Goal: Feedback & Contribution: Leave review/rating

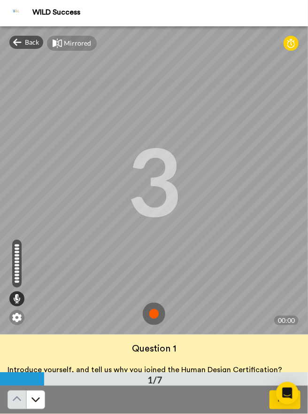
click at [161, 312] on img at bounding box center [154, 313] width 23 height 23
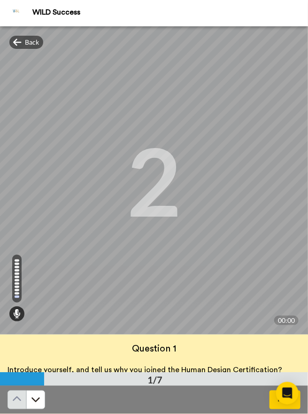
scroll to position [23, 0]
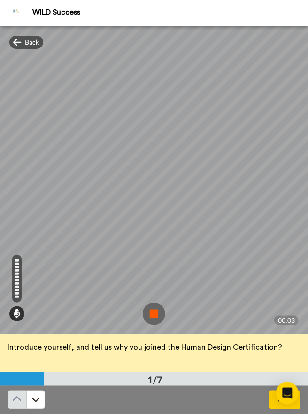
click at [164, 320] on img at bounding box center [154, 313] width 23 height 23
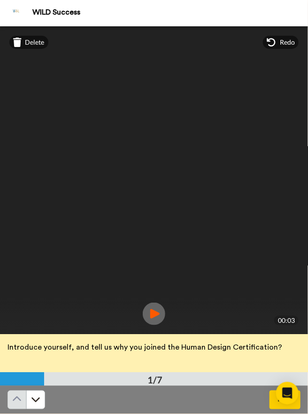
scroll to position [15, 0]
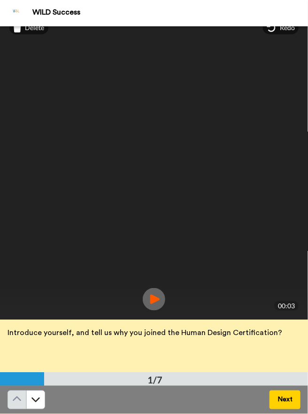
click at [33, 399] on icon at bounding box center [35, 399] width 8 height 5
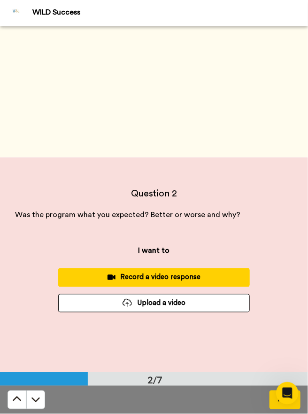
scroll to position [346, 0]
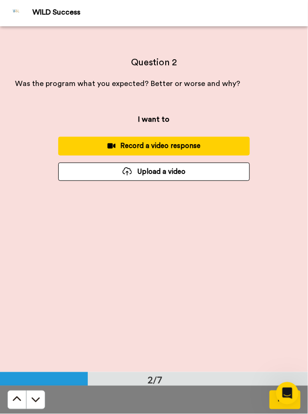
click at [303, 240] on div "Question 2 Was the program what you expected? Better or worse and why? Next I w…" at bounding box center [154, 199] width 308 height 346
click at [222, 141] on div "Record a video response" at bounding box center [154, 146] width 177 height 10
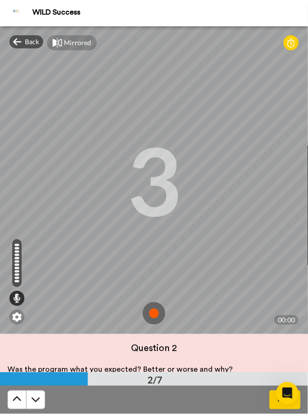
click at [150, 316] on img at bounding box center [154, 313] width 23 height 23
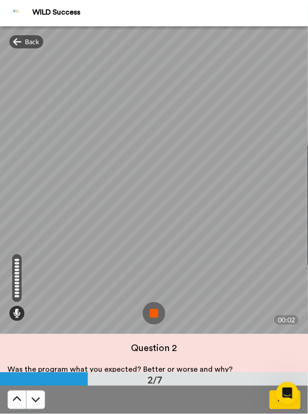
click at [151, 318] on img at bounding box center [154, 313] width 23 height 23
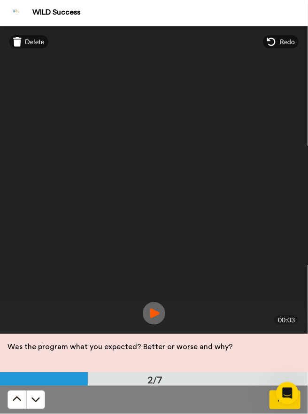
scroll to position [15, 0]
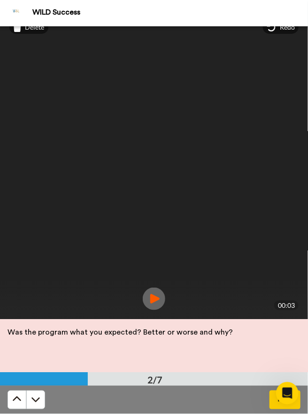
click at [44, 398] on button at bounding box center [35, 399] width 19 height 19
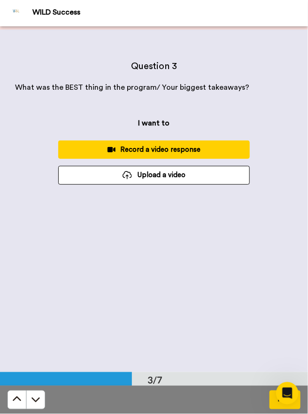
scroll to position [675, 0]
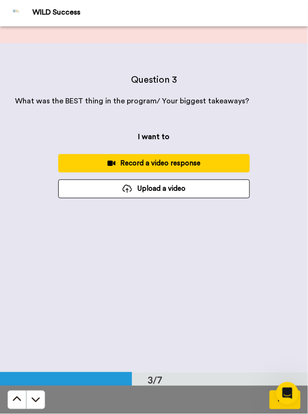
click at [242, 162] on button "Record a video response" at bounding box center [154, 163] width 192 height 18
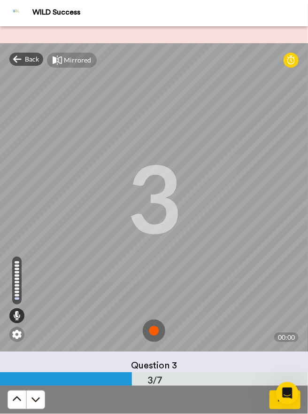
click at [147, 328] on img at bounding box center [154, 330] width 23 height 23
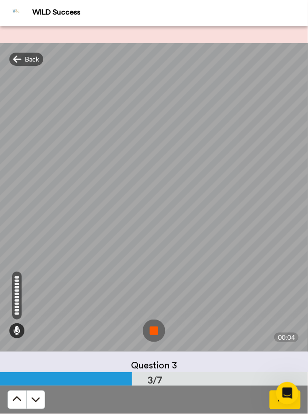
click at [145, 331] on img at bounding box center [154, 330] width 23 height 23
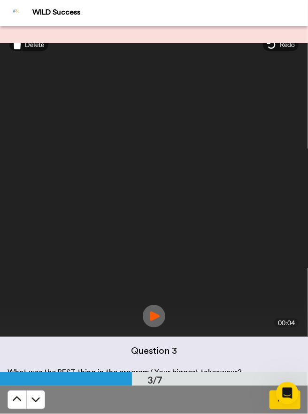
scroll to position [23, 0]
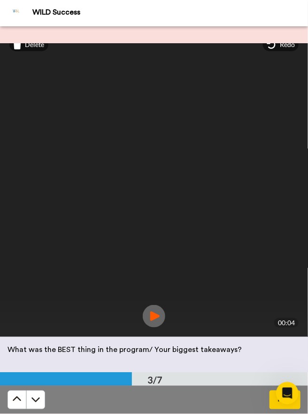
click at [44, 405] on button at bounding box center [35, 399] width 19 height 19
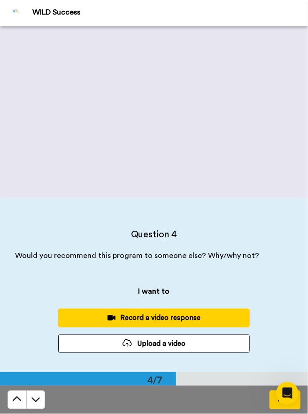
scroll to position [883, 0]
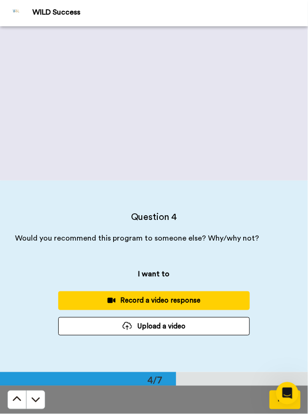
click at [231, 299] on div "Record a video response" at bounding box center [154, 300] width 177 height 10
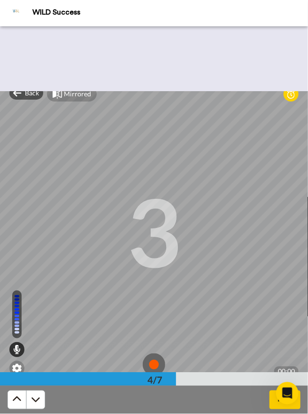
scroll to position [971, 0]
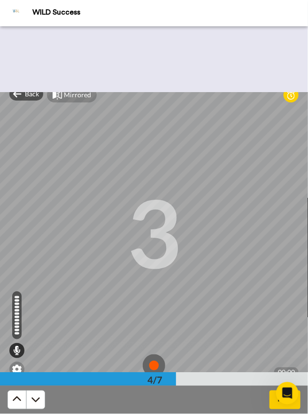
click at [149, 359] on img at bounding box center [154, 365] width 23 height 23
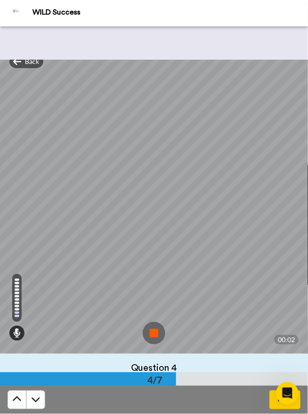
scroll to position [1009, 0]
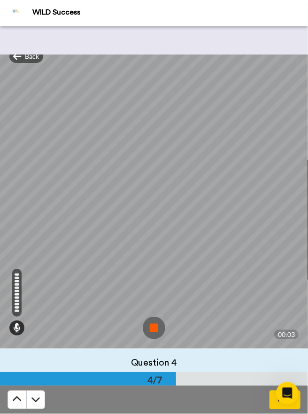
click at [149, 331] on img at bounding box center [154, 327] width 23 height 23
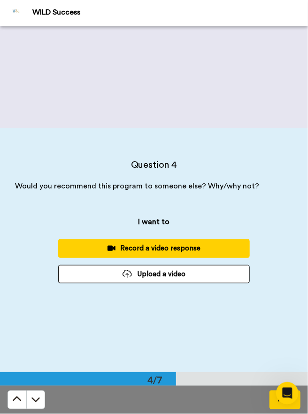
scroll to position [935, 0]
click at [223, 245] on div "Record a video response" at bounding box center [154, 248] width 177 height 10
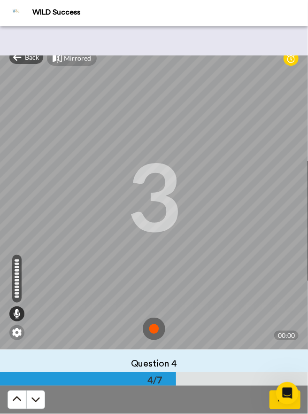
scroll to position [1007, 0]
click at [155, 340] on img at bounding box center [154, 329] width 23 height 23
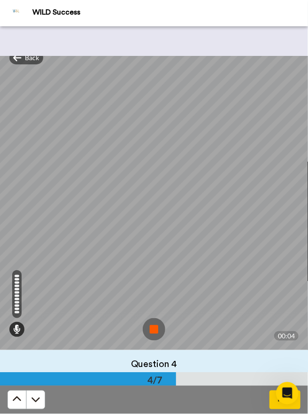
click at [154, 331] on img at bounding box center [154, 329] width 23 height 23
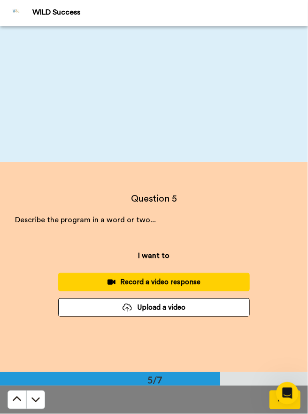
scroll to position [1251, 0]
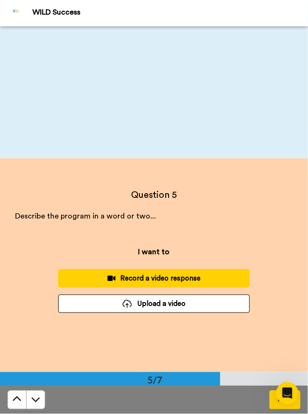
click at [223, 277] on div "Record a video response" at bounding box center [154, 278] width 177 height 10
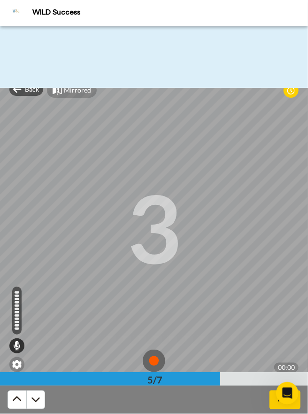
scroll to position [1325, 0]
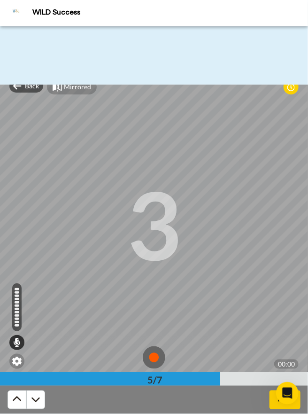
click at [155, 354] on img at bounding box center [154, 357] width 23 height 23
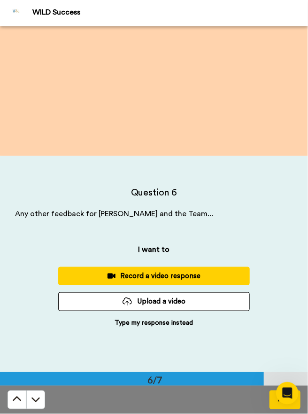
scroll to position [1602, 0]
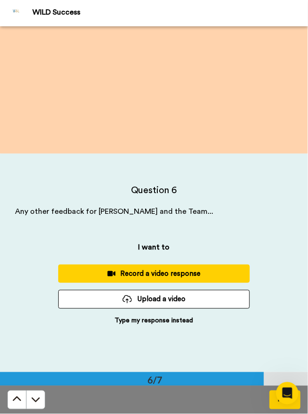
click at [135, 322] on p "Type my response instead" at bounding box center [154, 320] width 78 height 9
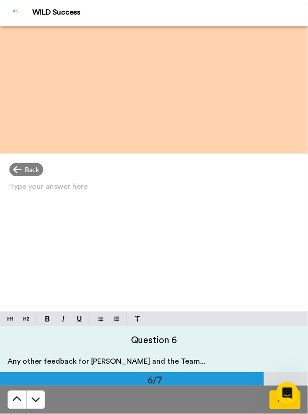
click at [162, 266] on div "Type your answer here ﻿" at bounding box center [154, 245] width 308 height 131
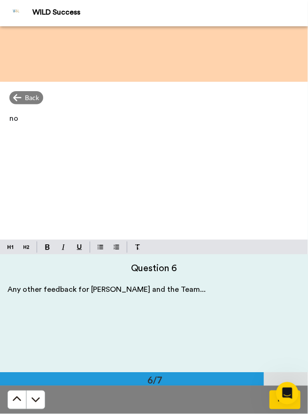
scroll to position [1691, 0]
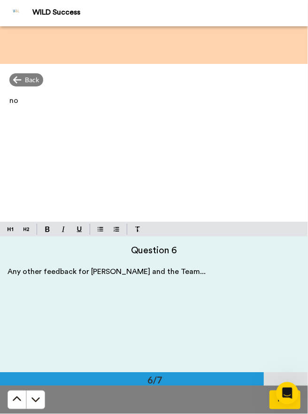
click at [245, 399] on div "Next" at bounding box center [154, 399] width 308 height 28
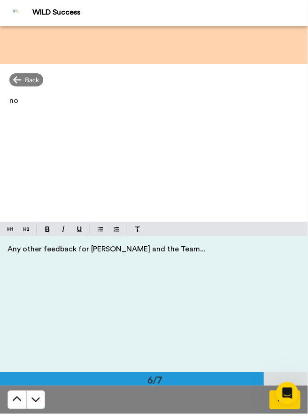
click at [41, 394] on button at bounding box center [35, 399] width 19 height 19
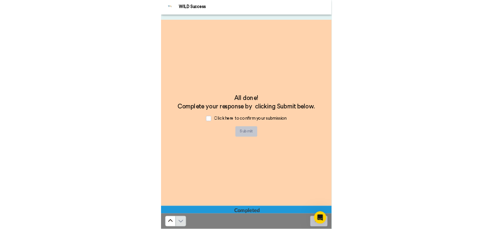
scroll to position [2076, 0]
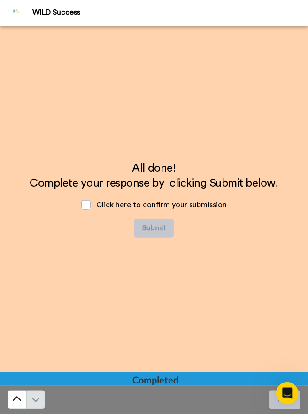
click at [100, 208] on span "Click here to confirm your submission" at bounding box center [161, 205] width 131 height 8
click at [90, 207] on span at bounding box center [85, 204] width 9 height 9
click at [156, 221] on button "Submit" at bounding box center [153, 228] width 39 height 19
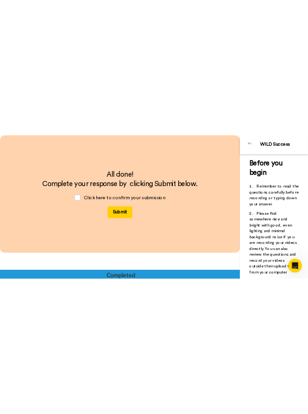
scroll to position [1289, 0]
